Goal: Navigation & Orientation: Find specific page/section

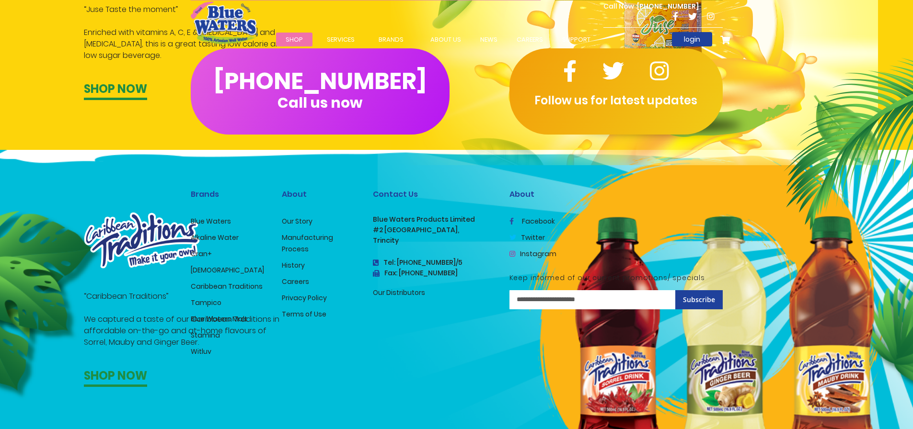
scroll to position [1581, 0]
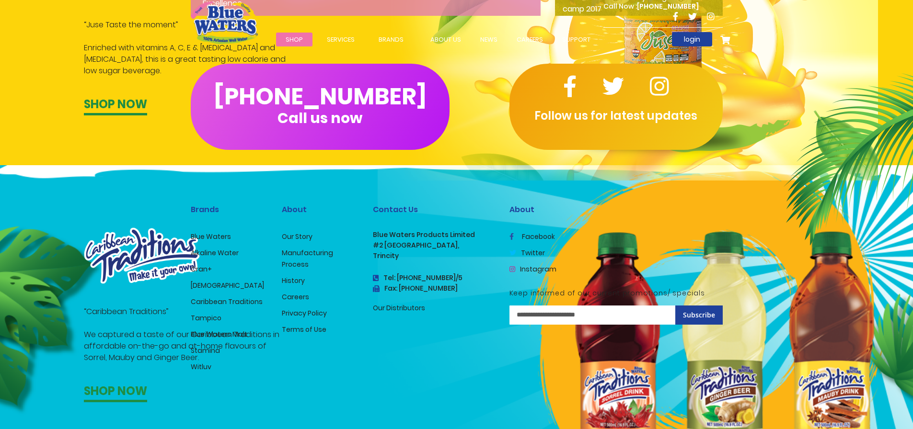
click at [406, 304] on link "Our Distributors" at bounding box center [399, 308] width 52 height 10
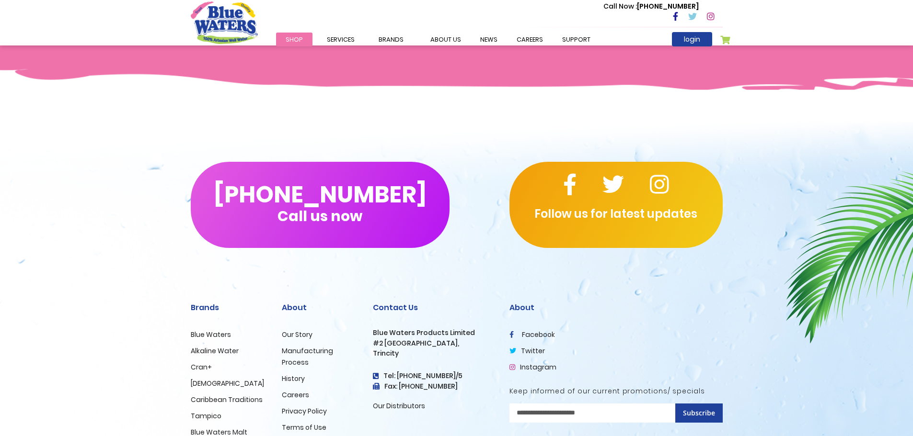
scroll to position [472, 0]
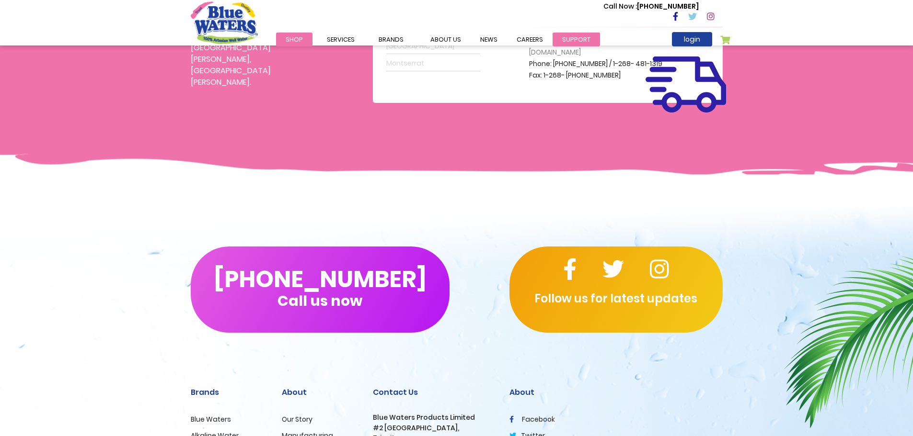
click at [555, 41] on link "support" at bounding box center [575, 40] width 47 height 14
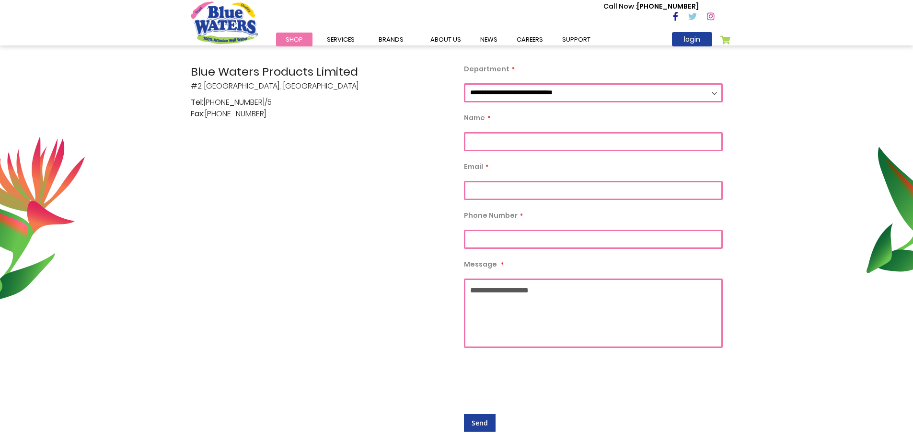
scroll to position [145, 0]
